Goal: Entertainment & Leisure: Consume media (video, audio)

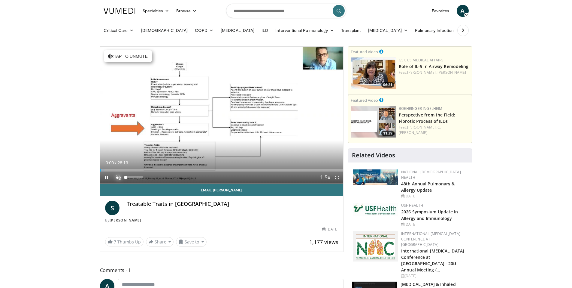
click at [118, 178] on span "Video Player" at bounding box center [118, 177] width 12 height 12
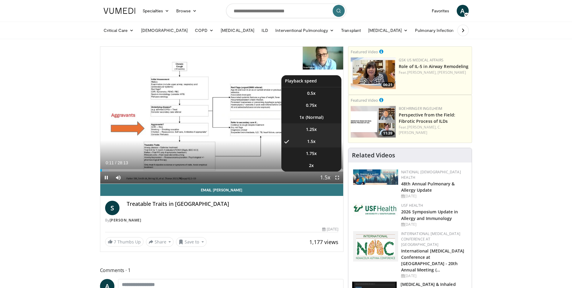
click at [317, 129] on span "1.25x" at bounding box center [311, 129] width 11 height 6
